Goal: Contribute content: Contribute content

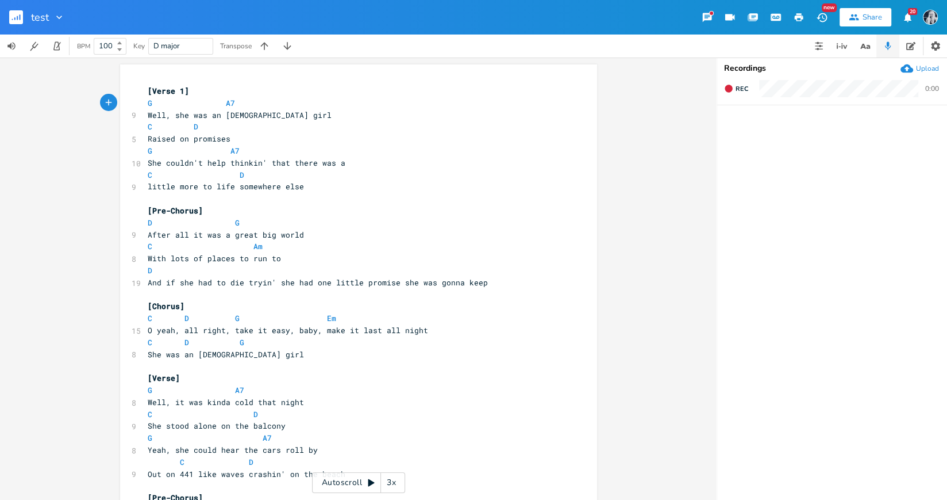
click at [233, 171] on span "C D" at bounding box center [196, 175] width 97 height 10
type input "casette tape"
click at [16, 18] on rect "button" at bounding box center [16, 17] width 14 height 14
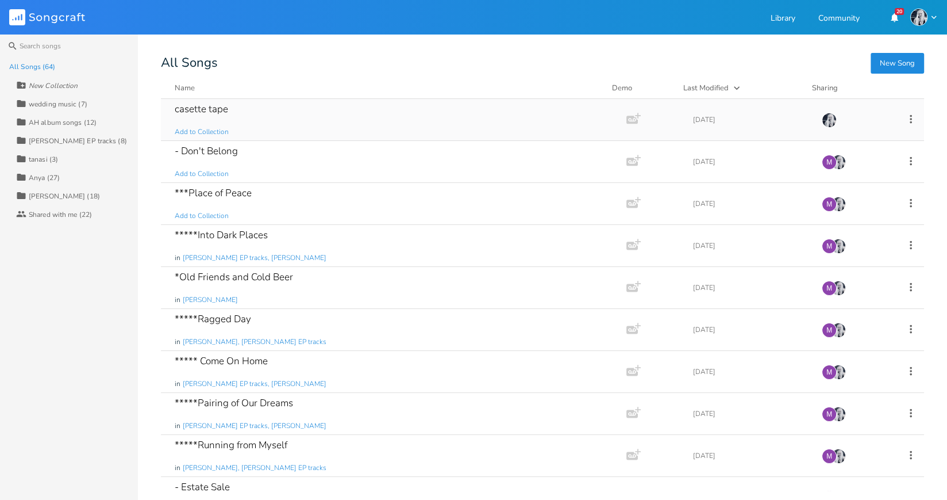
click at [211, 107] on div "casette tape" at bounding box center [201, 109] width 53 height 10
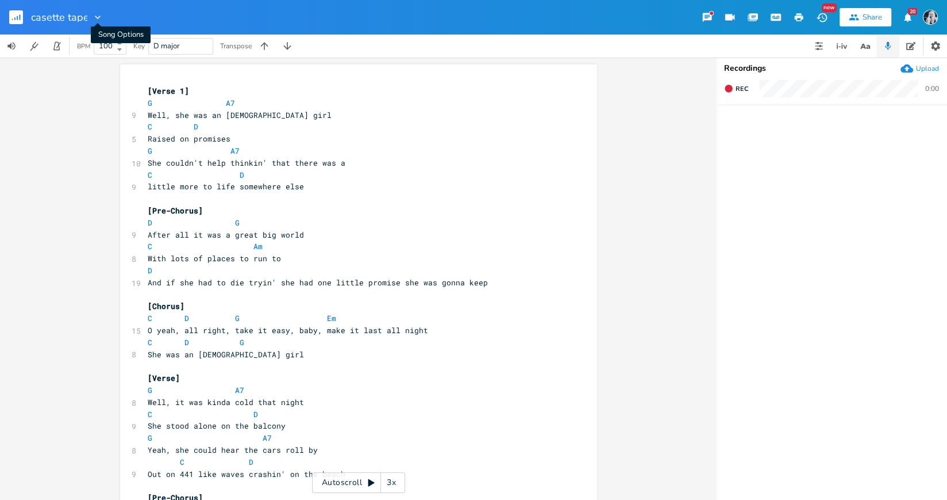
click at [95, 18] on icon "button" at bounding box center [97, 16] width 11 height 11
click at [110, 51] on span "Collection Collections" at bounding box center [114, 52] width 46 height 8
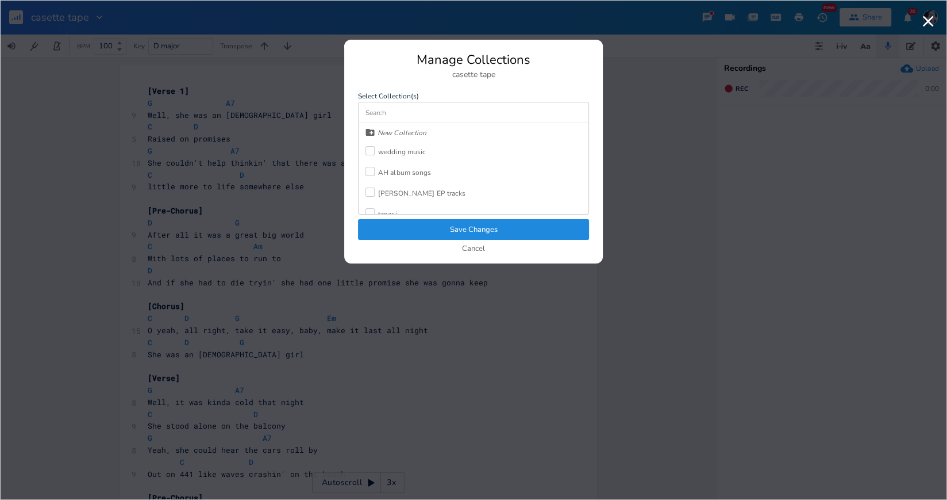
scroll to position [48, 0]
click at [370, 181] on div at bounding box center [370, 184] width 9 height 9
click at [482, 225] on button "Save Changes" at bounding box center [473, 229] width 231 height 21
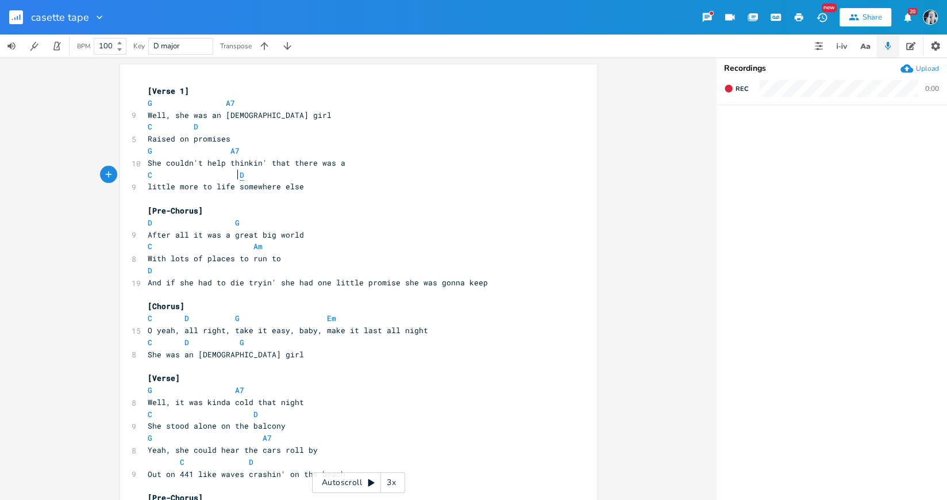
click at [240, 173] on span "D" at bounding box center [242, 175] width 5 height 11
click at [264, 168] on pre "She couldn't help thinkin' that there was a" at bounding box center [352, 163] width 415 height 12
type textarea "[Verse 1] G A7 Well, she was an [DEMOGRAPHIC_DATA] girl C D Raised on promises …"
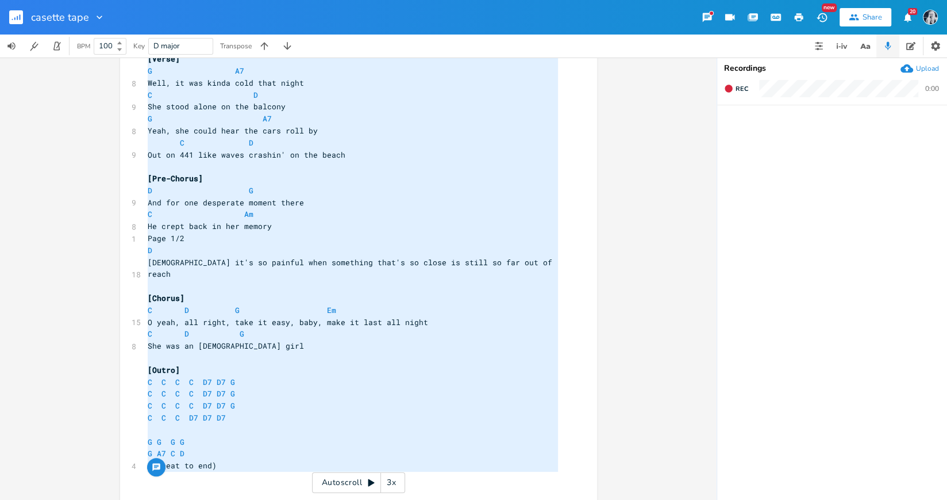
paste textarea
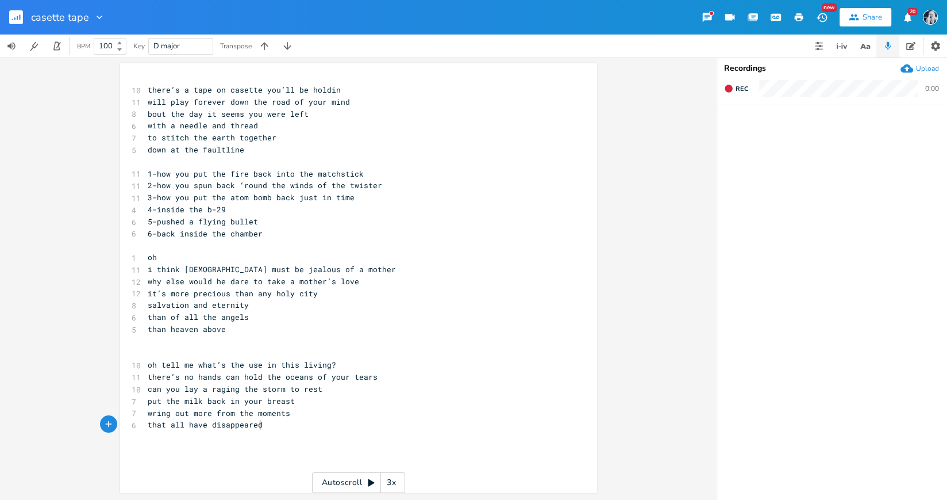
scroll to position [1, 0]
click at [151, 178] on span "1-how you put the fire back into the matchstick" at bounding box center [256, 173] width 216 height 10
type textarea "\"
click at [153, 187] on span "2-how you spun back ‘round the winds of the twister" at bounding box center [265, 185] width 235 height 10
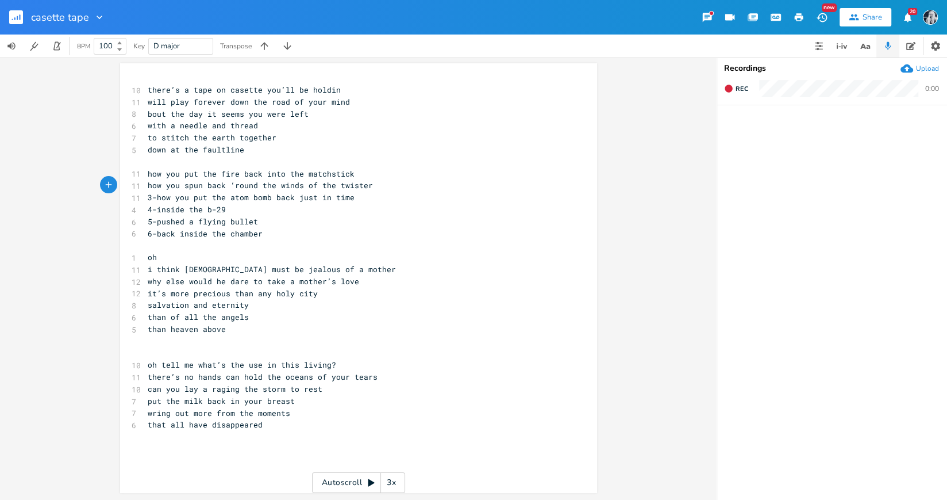
click at [153, 198] on span "3-how you put the atom bomb back just in time" at bounding box center [251, 197] width 207 height 10
click at [153, 212] on span "4-inside the b-29" at bounding box center [187, 209] width 78 height 10
click at [152, 224] on span "5-pushed a flying bullet" at bounding box center [203, 221] width 110 height 10
click at [153, 234] on span "6-back inside the chamber" at bounding box center [205, 233] width 115 height 10
click at [161, 255] on pre "oh" at bounding box center [352, 257] width 415 height 12
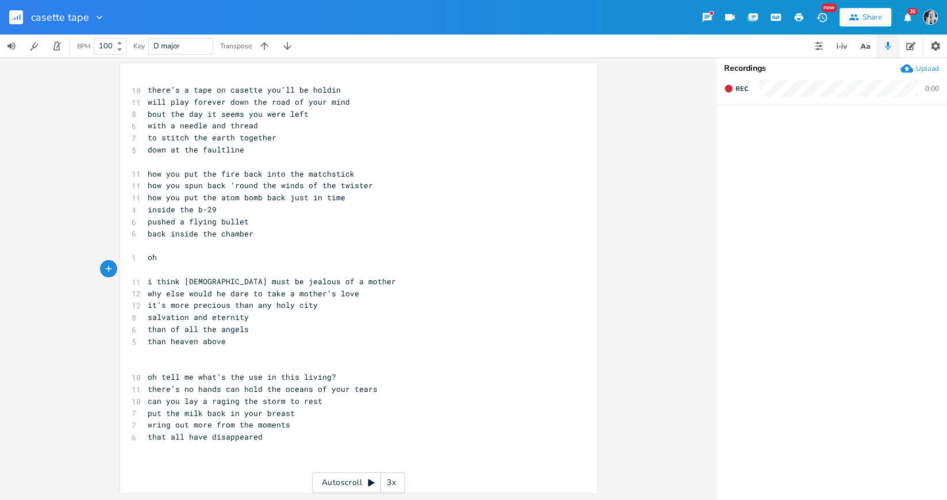
click at [253, 237] on pre "back inside the chamber" at bounding box center [352, 234] width 415 height 12
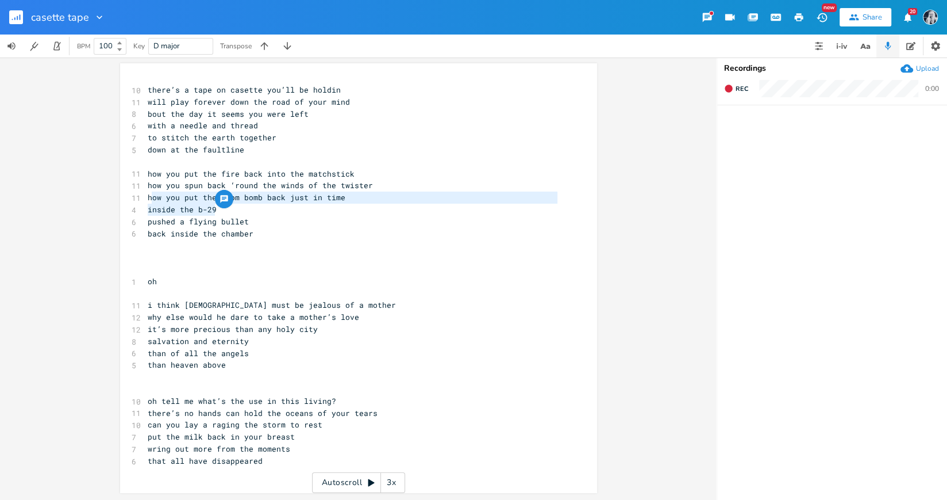
type textarea "how you put the atom bomb back just in time inside the b-29"
drag, startPoint x: 219, startPoint y: 209, endPoint x: 145, endPoint y: 199, distance: 74.9
click at [145, 199] on div "10 there’s a tape on casette you’ll be holdin 11 will play forever down the roa…" at bounding box center [352, 275] width 415 height 383
click at [151, 261] on pre "​" at bounding box center [352, 257] width 415 height 12
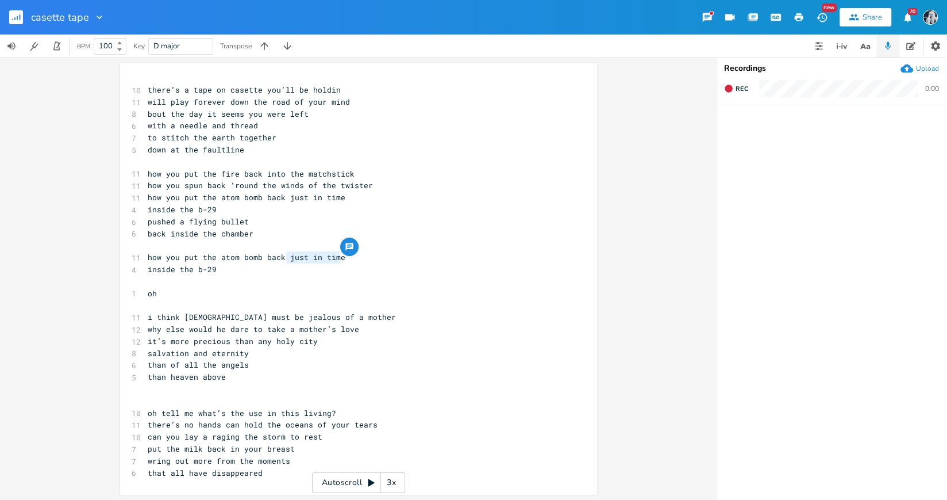
drag, startPoint x: 336, startPoint y: 259, endPoint x: 282, endPoint y: 259, distance: 53.5
click at [282, 259] on span "how you put the atom bomb back just in time" at bounding box center [247, 257] width 198 height 10
type textarea "inside"
drag, startPoint x: 189, startPoint y: 271, endPoint x: 144, endPoint y: 271, distance: 45.4
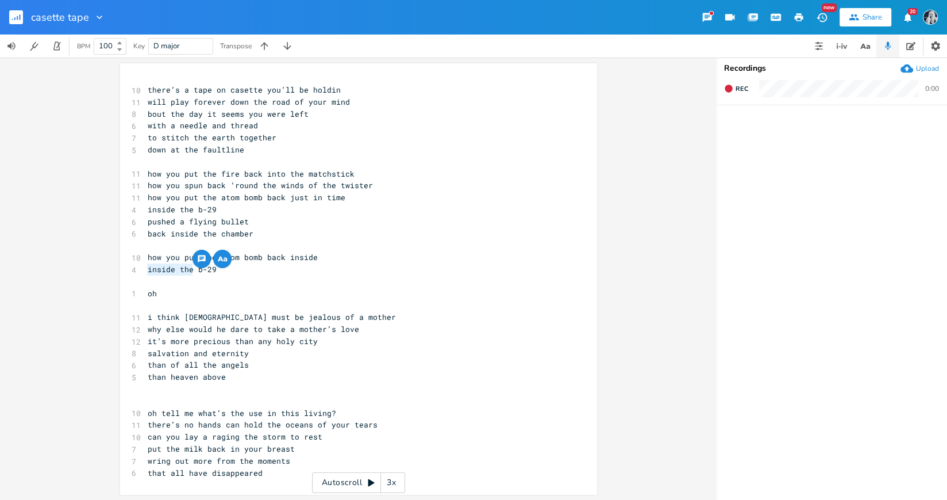
click at [145, 271] on pre "inside the b-29" at bounding box center [352, 269] width 415 height 12
type textarea "a flying"
click at [210, 224] on span "pushed a flying bullet" at bounding box center [198, 221] width 101 height 10
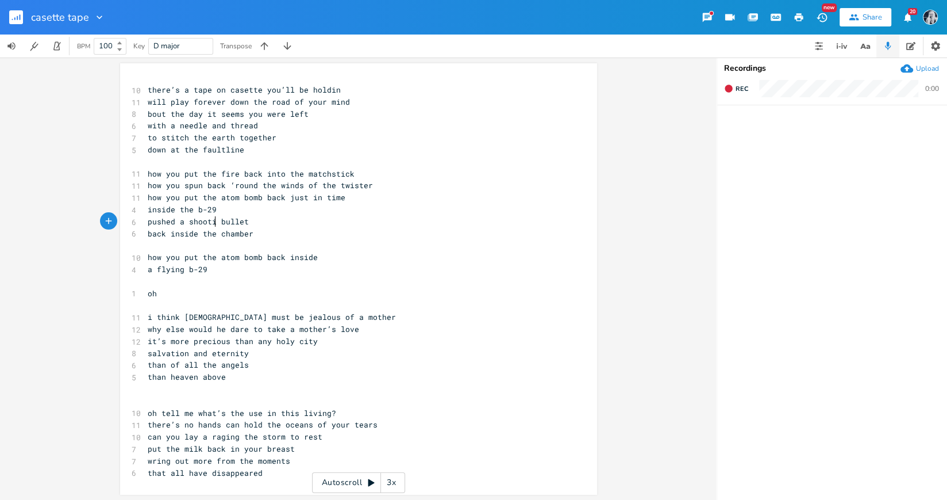
type textarea "shooting"
click at [148, 272] on span "a flying b-29" at bounding box center [178, 269] width 60 height 10
type textarea "the"
click at [189, 270] on span "the flying b-29" at bounding box center [182, 267] width 69 height 10
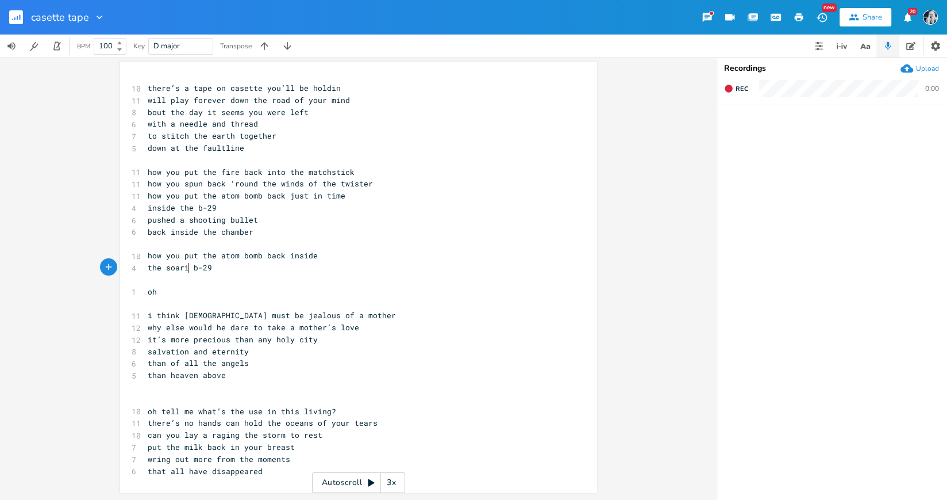
scroll to position [0, 24]
type textarea "soaring"
type textarea "/spiraling/"
click at [197, 208] on span "inside the b-29" at bounding box center [182, 207] width 69 height 10
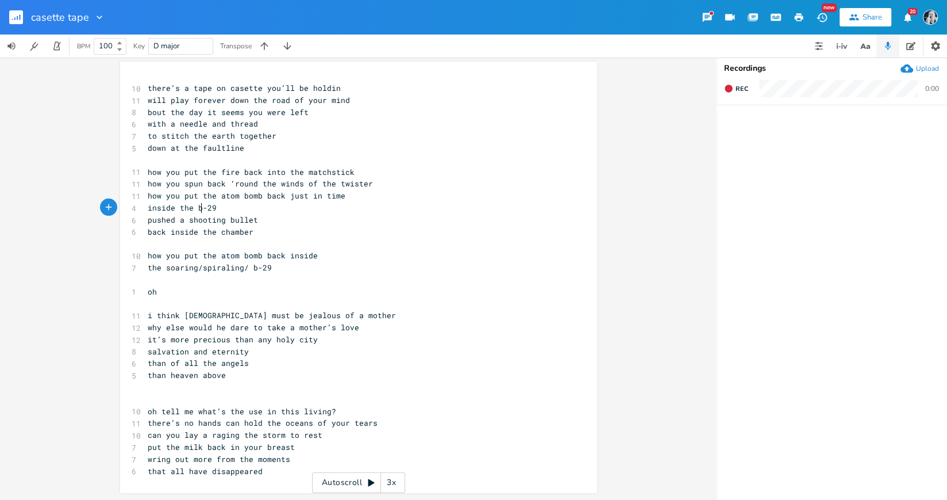
click at [209, 210] on span "inside the b-29" at bounding box center [182, 207] width 69 height 10
type textarea "b twenty nine"
click at [171, 210] on span "inside the b twenty nine" at bounding box center [203, 207] width 110 height 10
type textarea "="
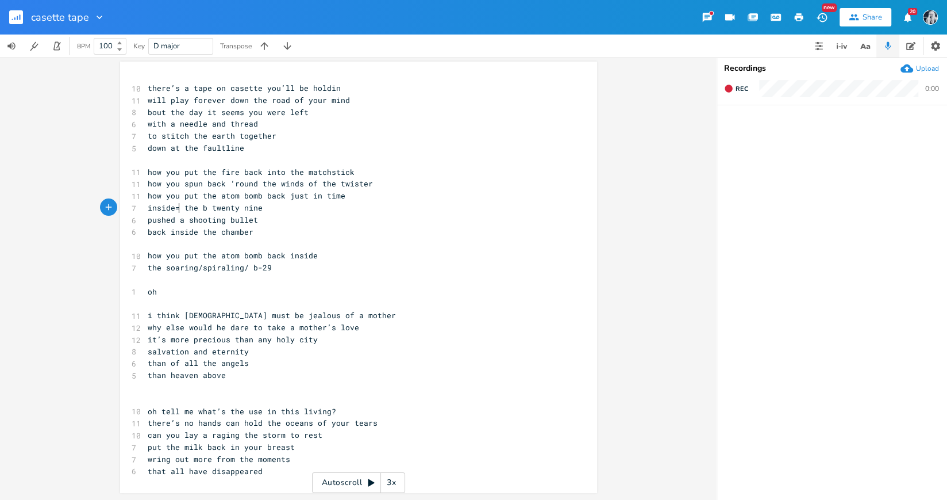
scroll to position [0, 4]
click at [418, 264] on pre "the soaring/spiraling/ b-29" at bounding box center [352, 268] width 415 height 12
type textarea "how you put the atom bomb back inside the soaring/spiraling/ b-29"
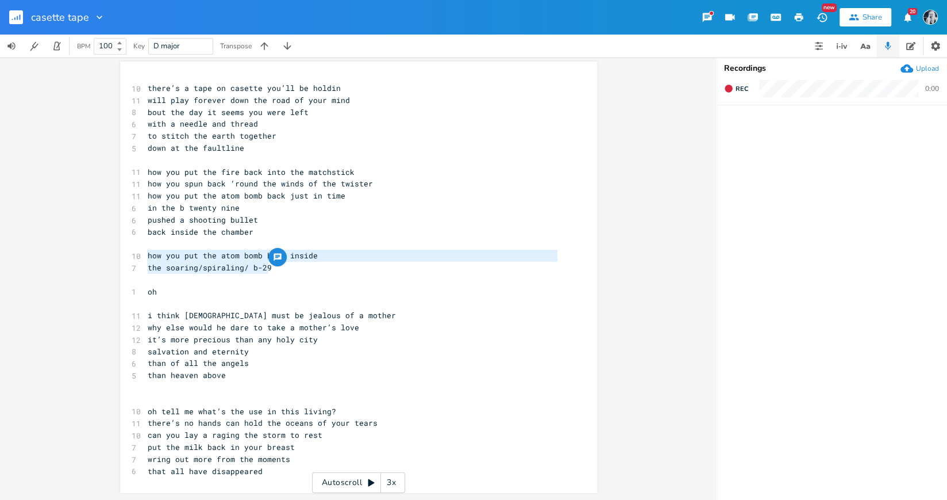
drag, startPoint x: 277, startPoint y: 271, endPoint x: 125, endPoint y: 254, distance: 153.2
click at [125, 254] on div "how you put the atom bomb back inside the soaring/spiraling/ b-29 x 10 there’s …" at bounding box center [358, 277] width 477 height 431
click at [338, 320] on pre "i think [DEMOGRAPHIC_DATA] must be jealous of a mother" at bounding box center [352, 315] width 415 height 12
type textarea "how you put the atom bomb back inside the soaring/spiraling/ b-29"
drag, startPoint x: 276, startPoint y: 271, endPoint x: 129, endPoint y: 251, distance: 148.5
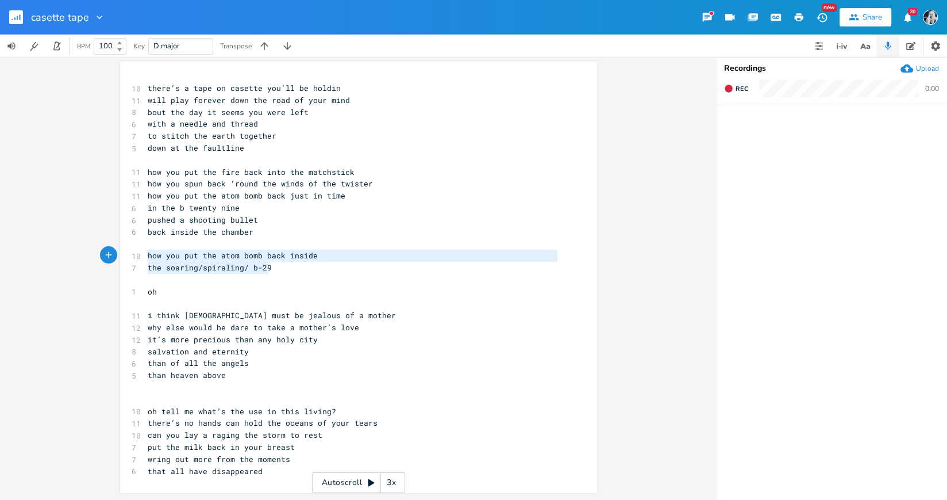
click at [145, 251] on div "10 there’s a tape on casette you’ll be holdin 11 will play forever down the roa…" at bounding box center [352, 279] width 415 height 394
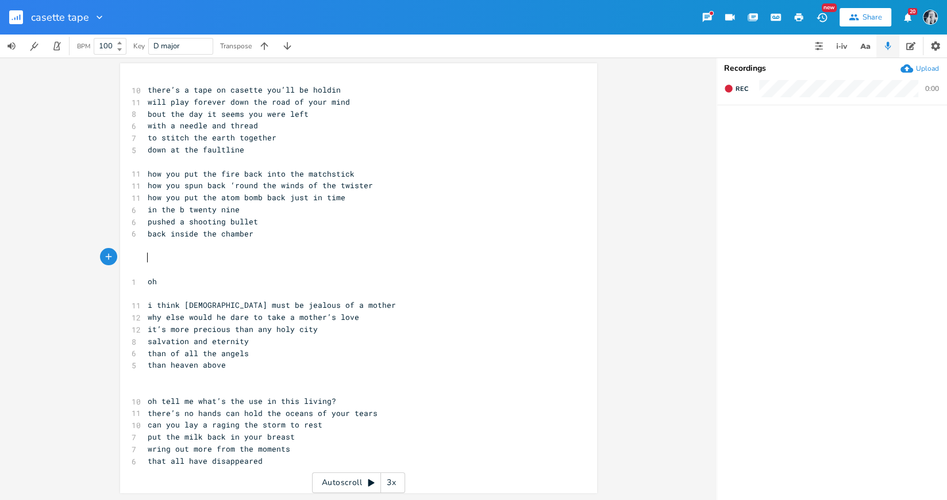
scroll to position [1, 0]
click at [263, 466] on pre "that all have disappeared" at bounding box center [352, 461] width 415 height 12
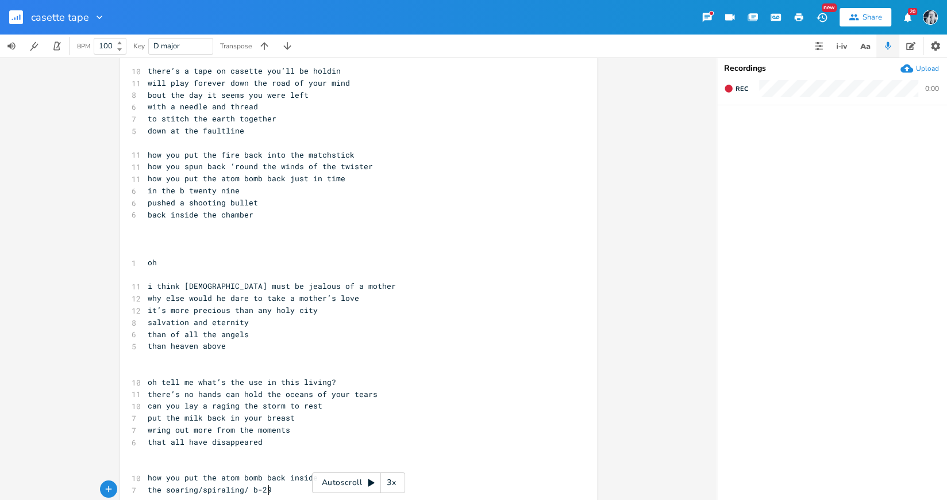
click at [159, 239] on pre "​" at bounding box center [352, 238] width 415 height 12
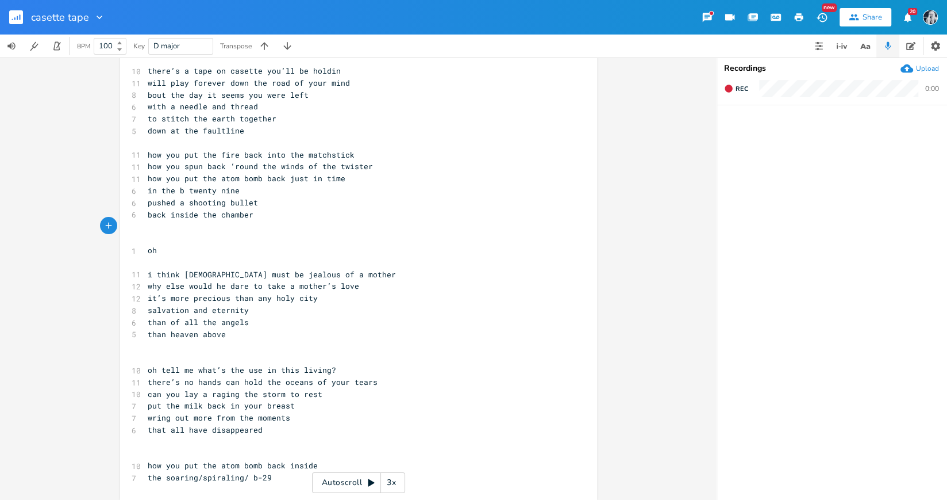
scroll to position [27, 0]
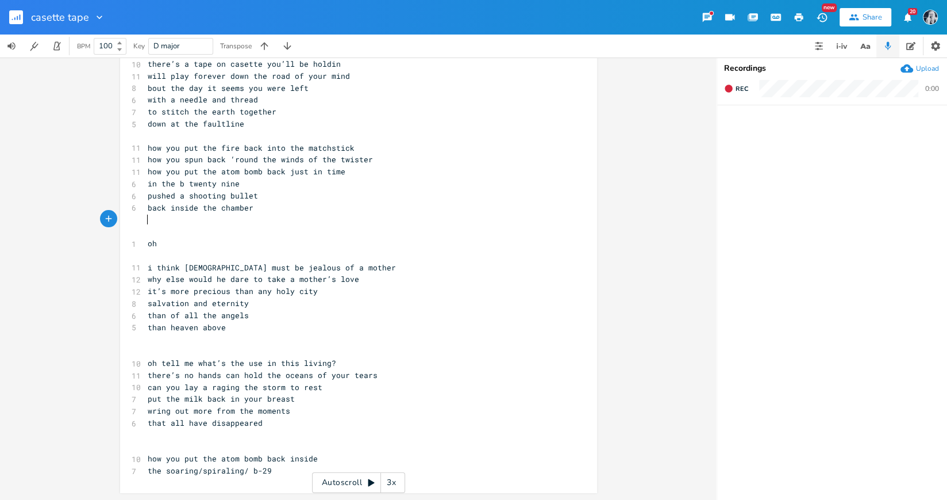
click at [247, 305] on pre "salvation and eternity" at bounding box center [352, 303] width 415 height 12
type textarea "/mercy"
click at [159, 240] on pre "oh" at bounding box center [352, 243] width 415 height 12
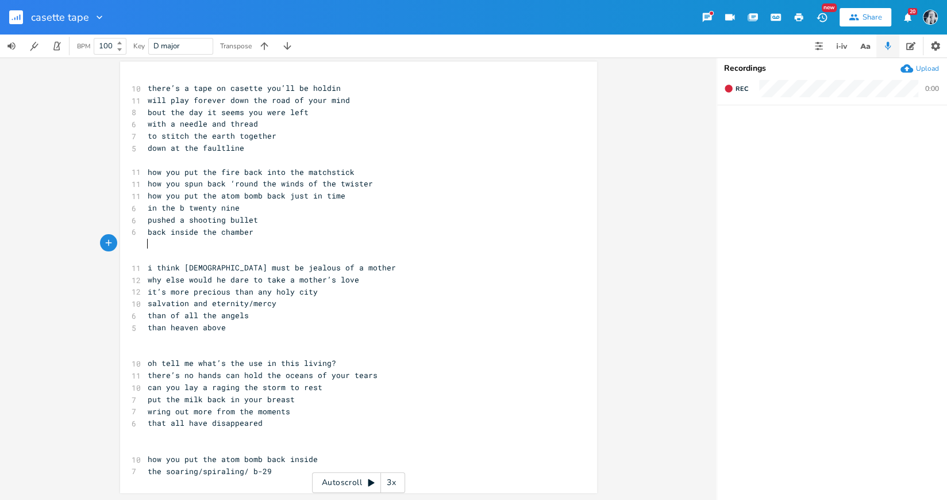
scroll to position [3, 0]
click at [732, 88] on icon "button" at bounding box center [728, 87] width 7 height 7
click at [732, 88] on icon "button" at bounding box center [728, 88] width 9 height 9
click at [936, 129] on icon "button" at bounding box center [935, 130] width 7 height 9
click at [729, 86] on icon "button" at bounding box center [728, 87] width 7 height 7
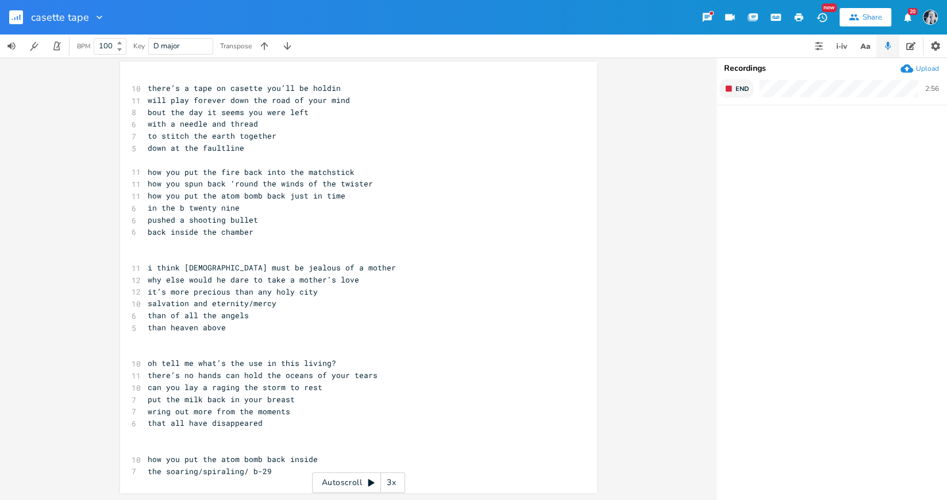
click at [729, 86] on rect "button" at bounding box center [729, 89] width 6 height 6
type input "tape on casette"
click at [31, 152] on div "x 10 there’s a tape on casette you’ll be holdin 11 will play forever down the r…" at bounding box center [358, 278] width 717 height 442
click at [16, 20] on rect "button" at bounding box center [16, 17] width 14 height 14
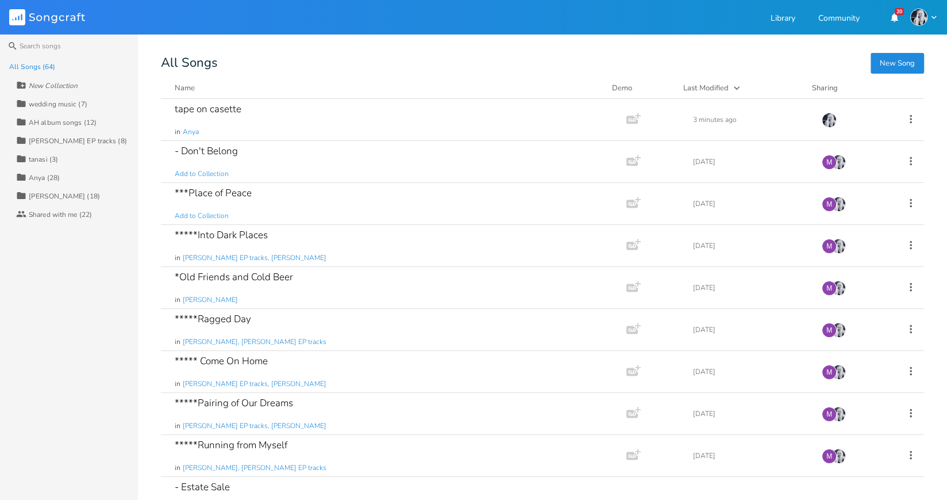
click at [62, 140] on div "[PERSON_NAME] EP tracks (8)" at bounding box center [78, 140] width 98 height 7
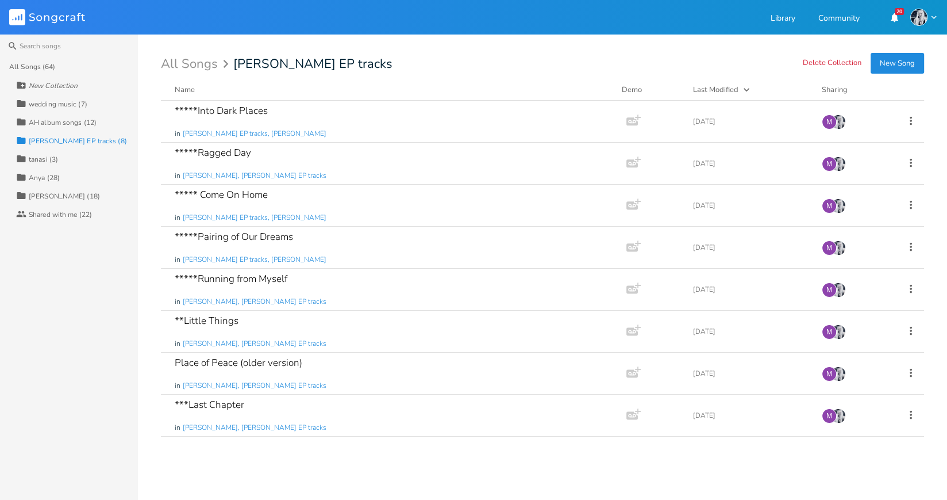
click at [49, 179] on div "Anya (28)" at bounding box center [44, 177] width 31 height 7
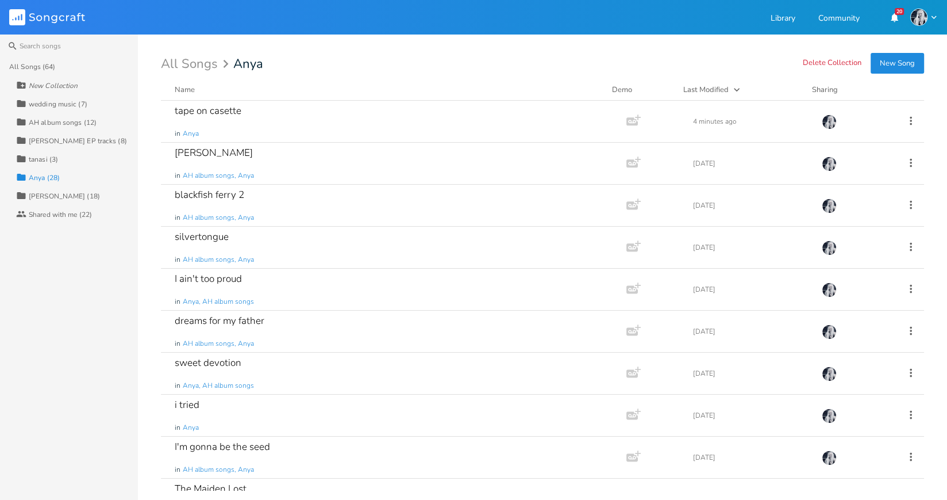
click at [897, 63] on button "New Song" at bounding box center [897, 63] width 53 height 21
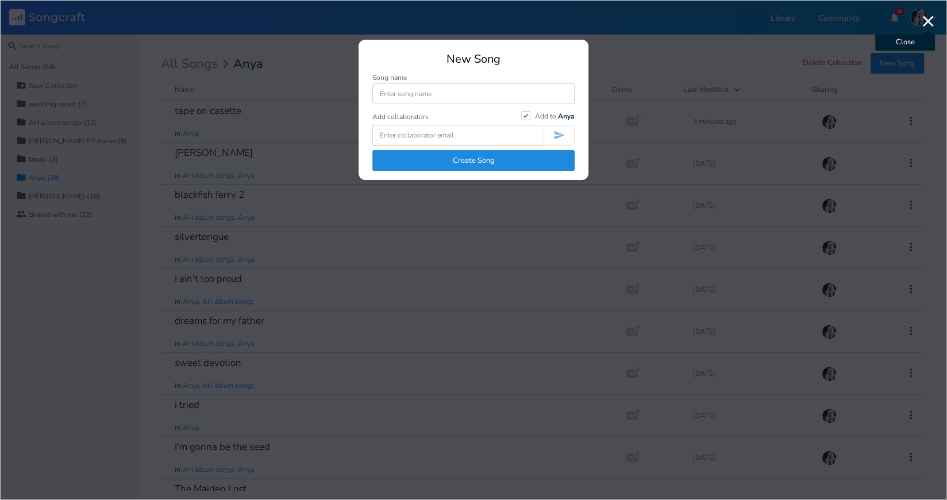
click at [927, 22] on icon "button" at bounding box center [928, 21] width 11 height 11
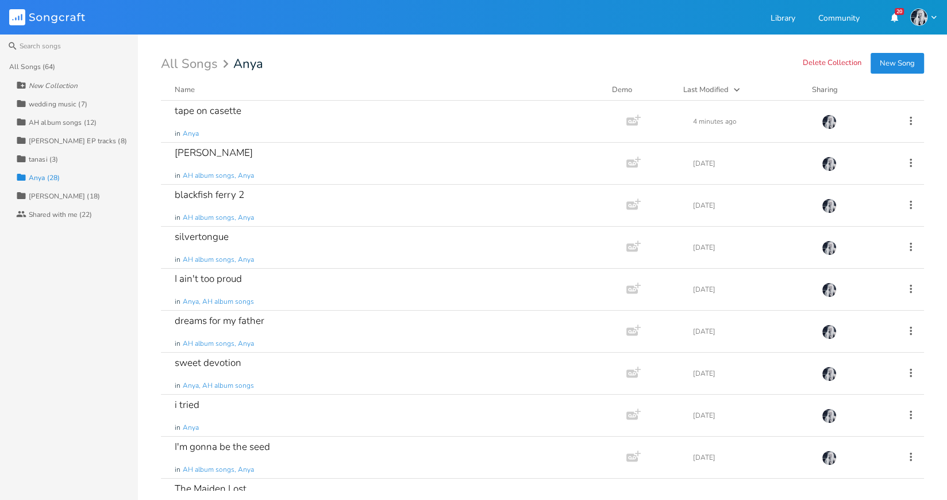
click at [889, 62] on button "New Song" at bounding box center [897, 63] width 53 height 21
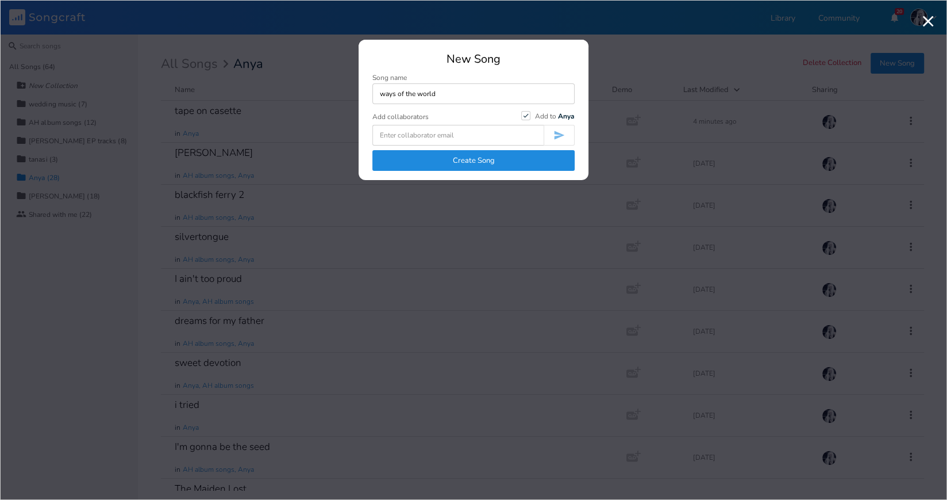
type input "ways of the world"
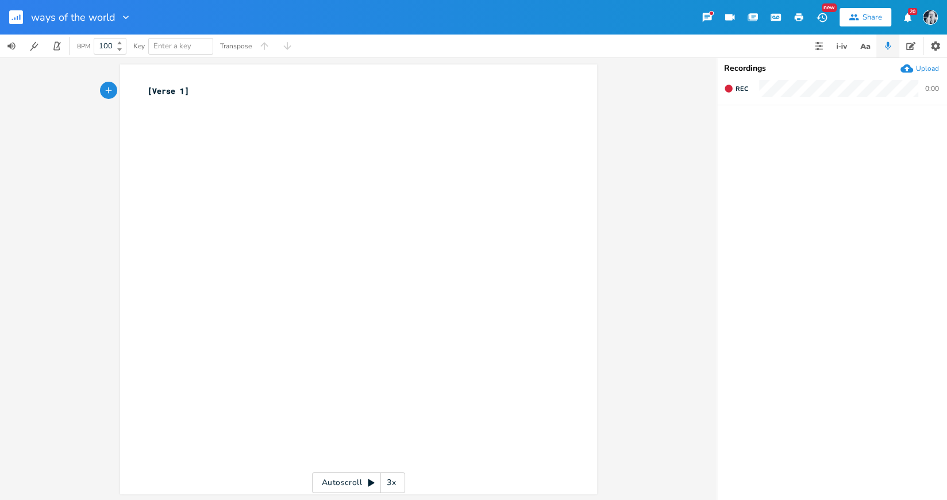
click at [183, 93] on span "[Verse 1]" at bounding box center [168, 91] width 41 height 10
type textarea "[Verse 1]"
